Goal: Information Seeking & Learning: Stay updated

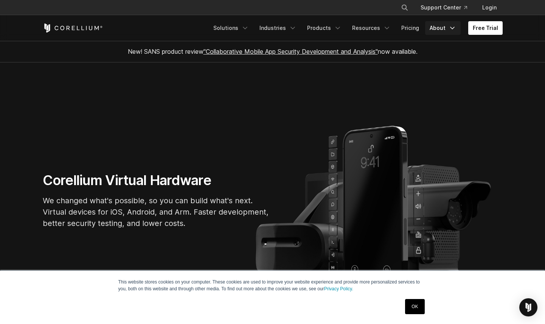
click at [440, 27] on link "About" at bounding box center [443, 28] width 36 height 14
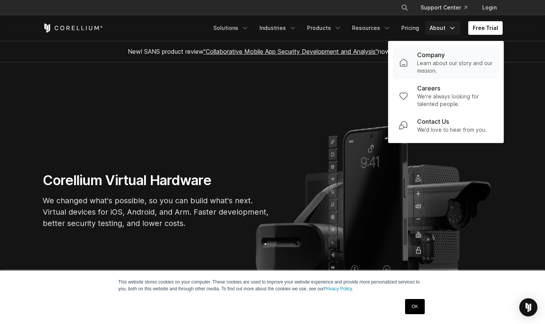
click at [442, 61] on p "Learn about our story and our mission." at bounding box center [455, 66] width 76 height 15
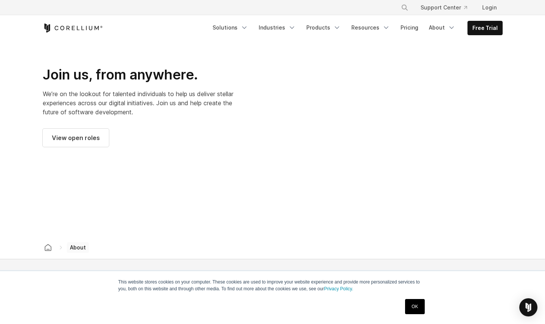
scroll to position [1053, 0]
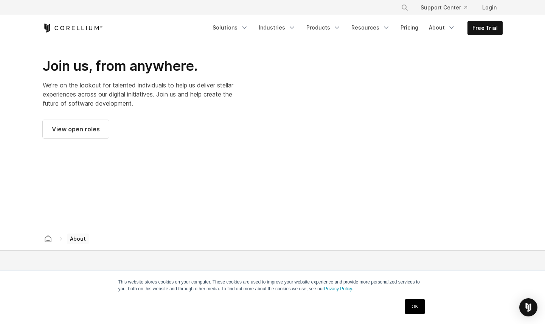
click at [412, 302] on link "OK" at bounding box center [414, 306] width 19 height 15
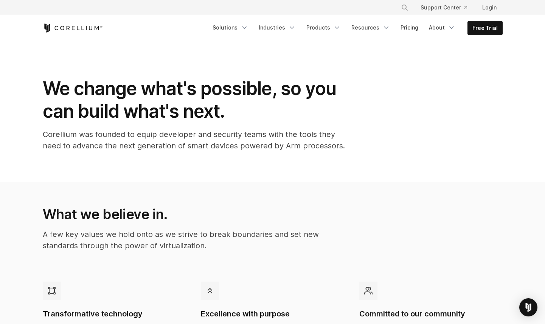
scroll to position [0, 0]
click at [76, 28] on icon "Corellium Home" at bounding box center [73, 27] width 60 height 9
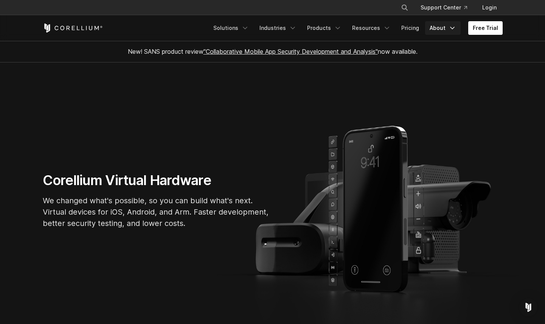
click at [442, 28] on link "About" at bounding box center [443, 28] width 36 height 14
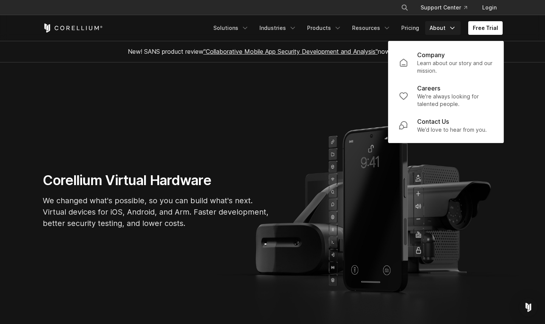
click at [87, 28] on icon "Corellium Home" at bounding box center [73, 27] width 60 height 9
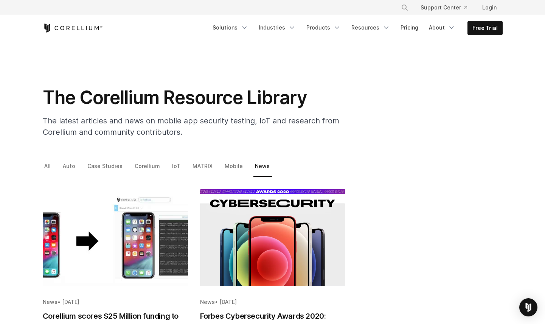
click at [258, 165] on link "News" at bounding box center [262, 169] width 19 height 16
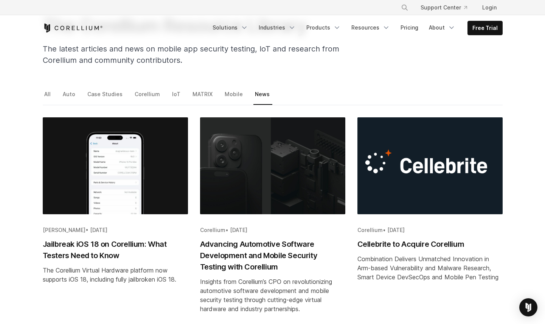
scroll to position [68, 0]
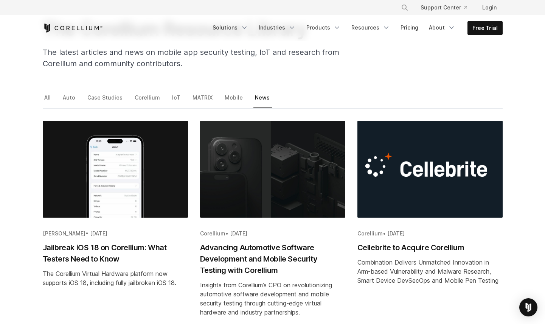
click at [391, 249] on h2 "Cellebrite to Acquire Corellium" at bounding box center [429, 247] width 145 height 11
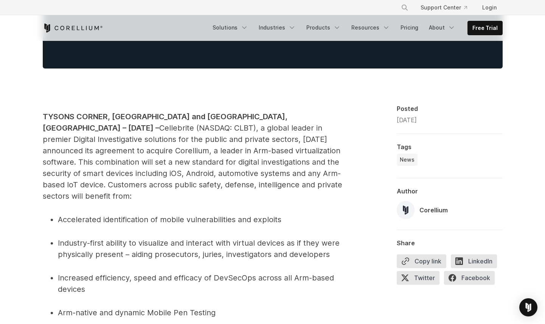
scroll to position [339, 0]
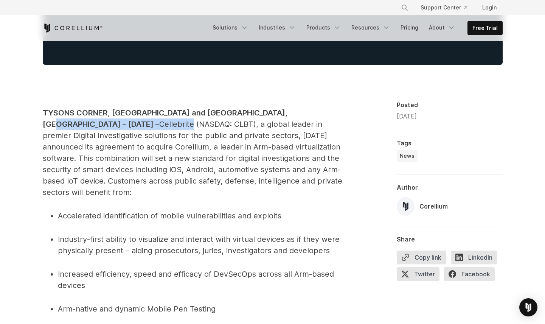
drag, startPoint x: 282, startPoint y: 116, endPoint x: 316, endPoint y: 114, distance: 34.5
click at [316, 114] on p "TYSONS CORNER, [GEOGRAPHIC_DATA] and PETAH TIKVA, [GEOGRAPHIC_DATA] – [DATE] – …" at bounding box center [194, 152] width 303 height 91
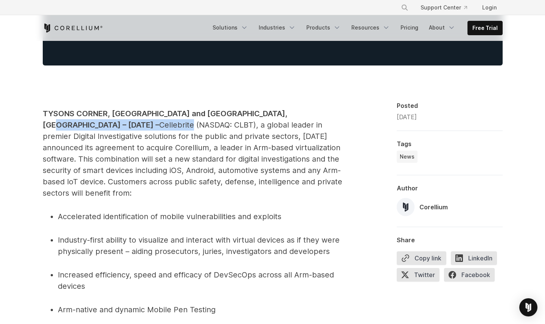
scroll to position [340, 0]
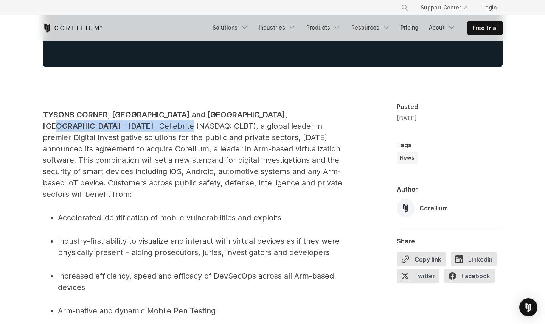
copy p "TYSONS CORNER, [GEOGRAPHIC_DATA] and [GEOGRAPHIC_DATA], [GEOGRAPHIC_DATA] – [DA…"
